Goal: Task Accomplishment & Management: Manage account settings

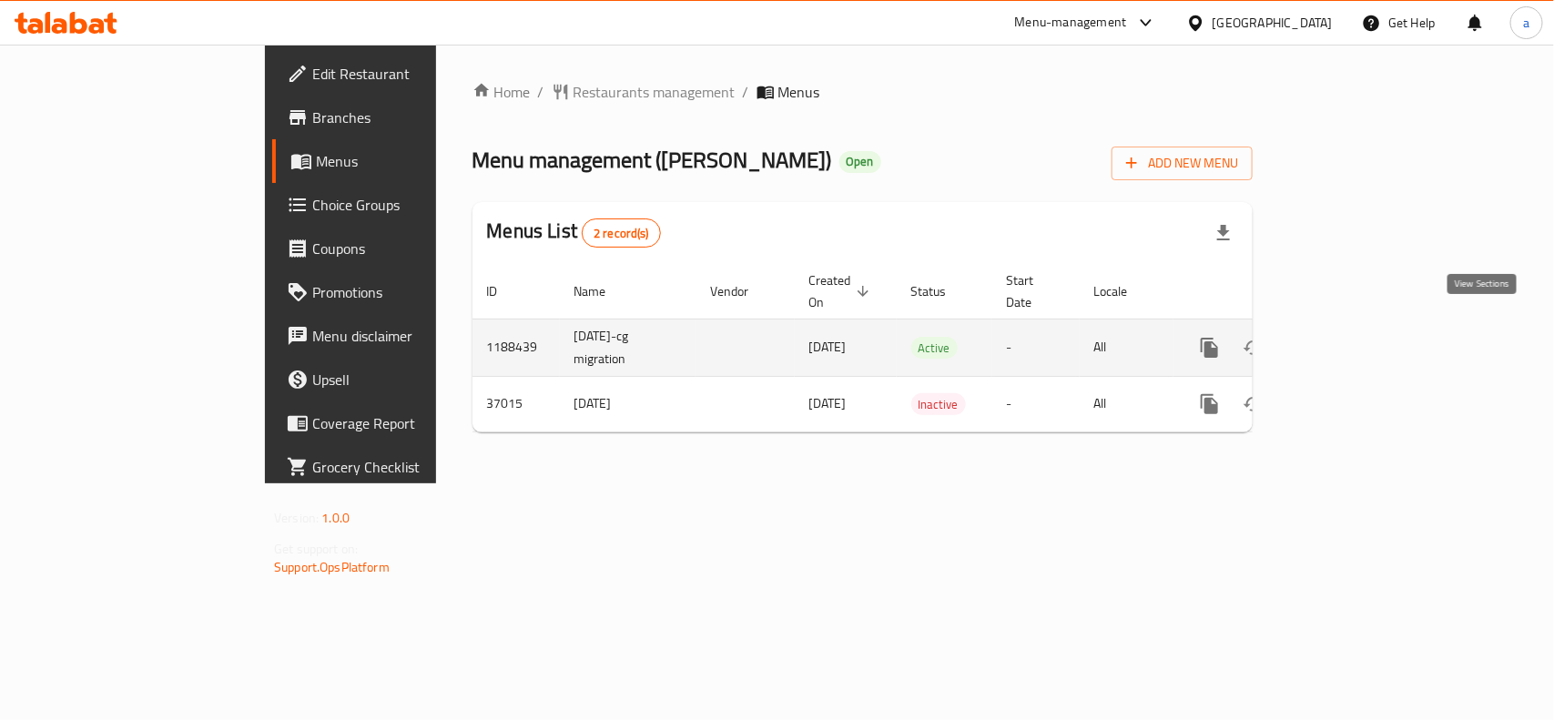
click at [1352, 337] on icon "enhanced table" at bounding box center [1341, 348] width 22 height 22
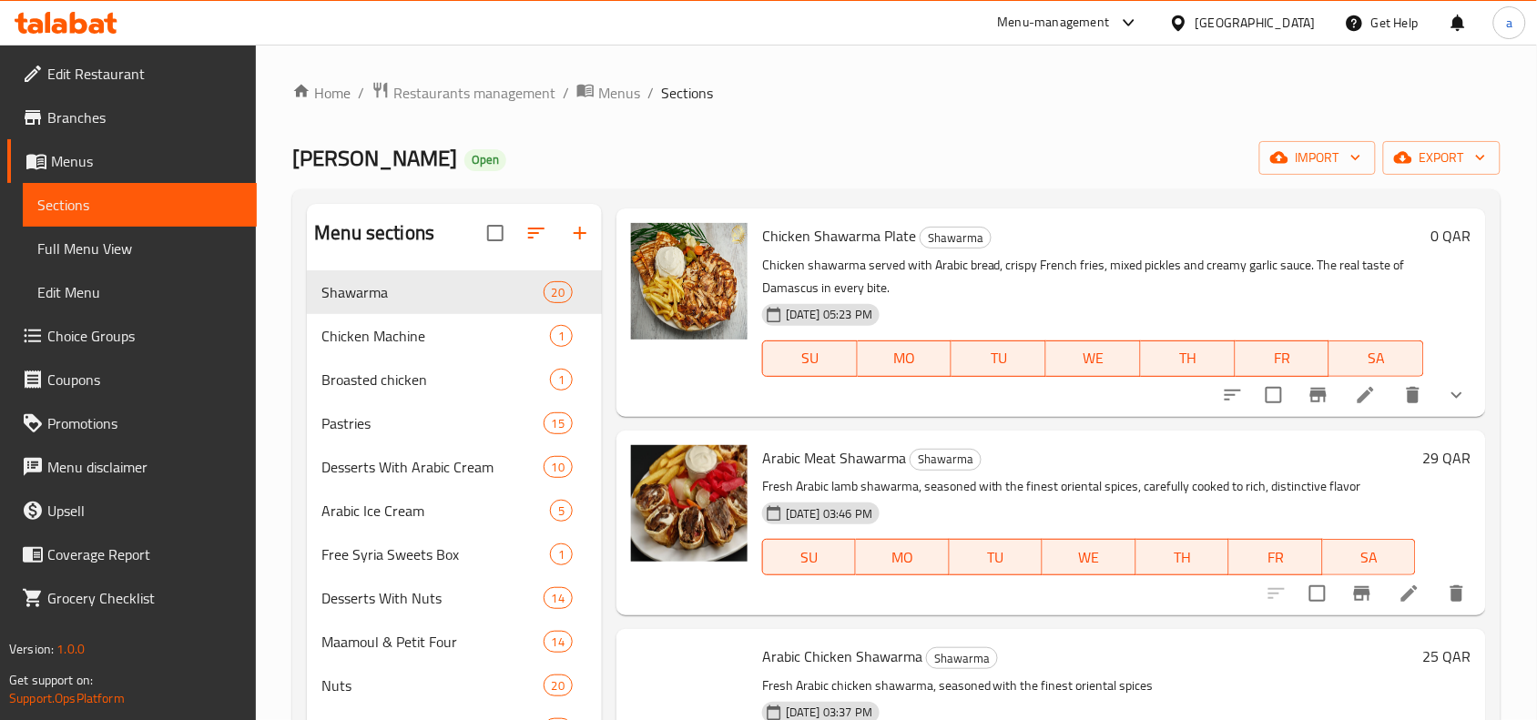
scroll to position [341, 0]
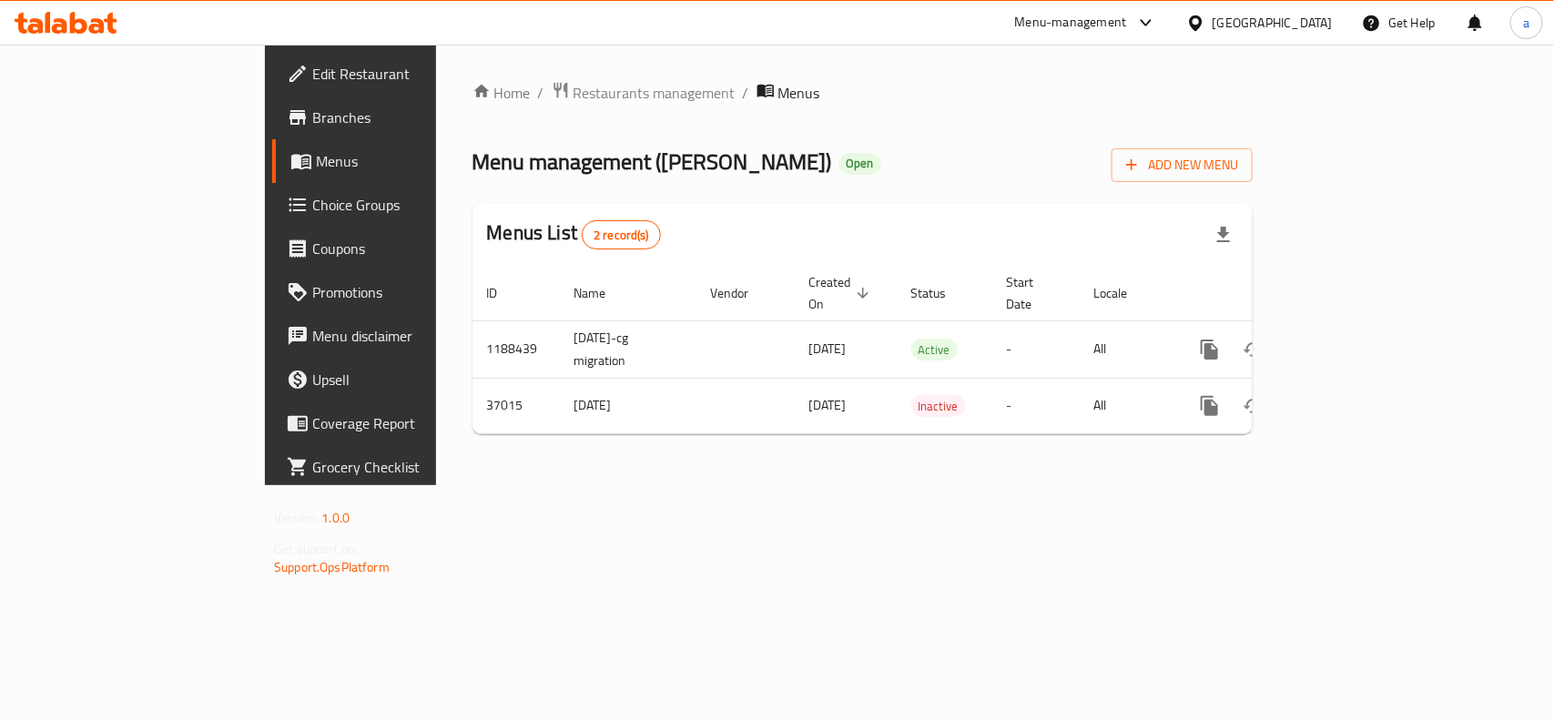
click at [312, 71] on span "Edit Restaurant" at bounding box center [411, 74] width 198 height 22
